Goal: Transaction & Acquisition: Obtain resource

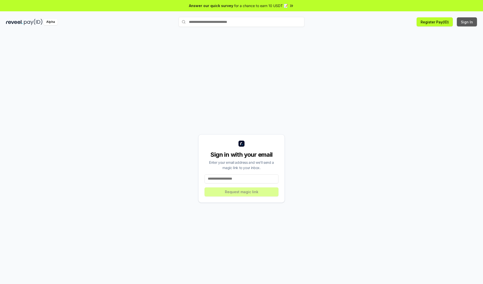
click at [467, 22] on button "Sign In" at bounding box center [467, 21] width 20 height 9
type input "**********"
click at [242, 192] on button "Request magic link" at bounding box center [242, 191] width 74 height 9
